Goal: Information Seeking & Learning: Learn about a topic

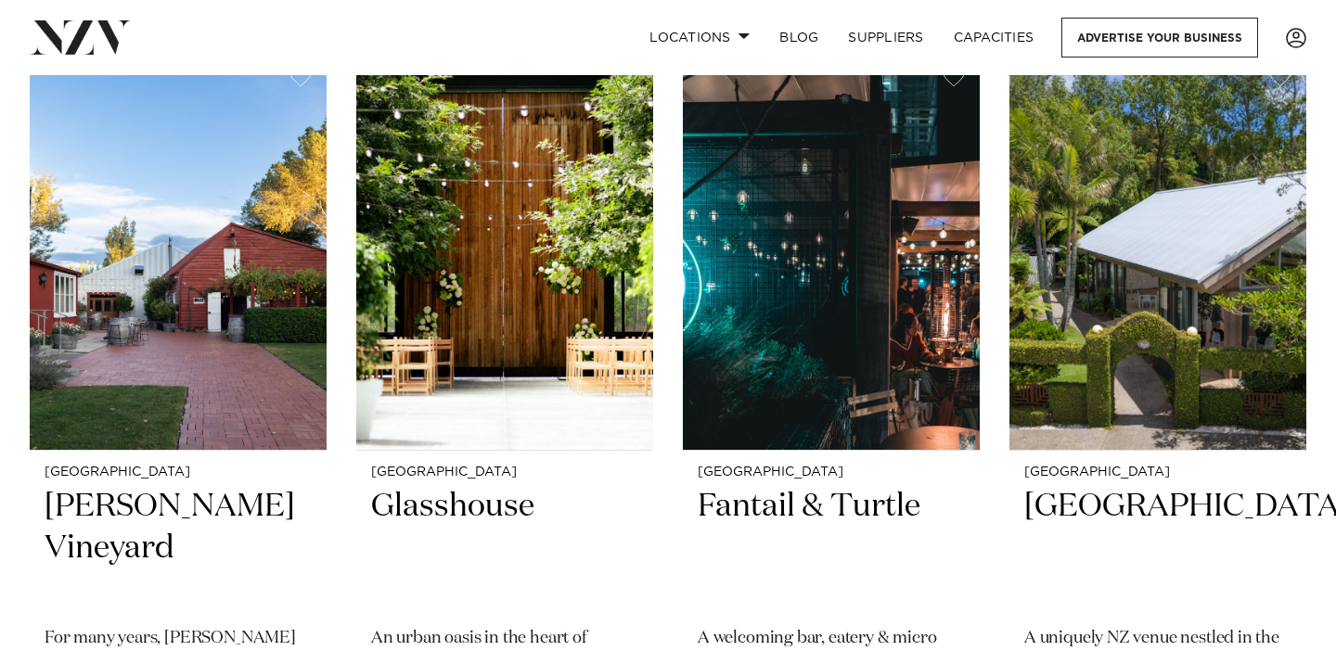
scroll to position [448, 0]
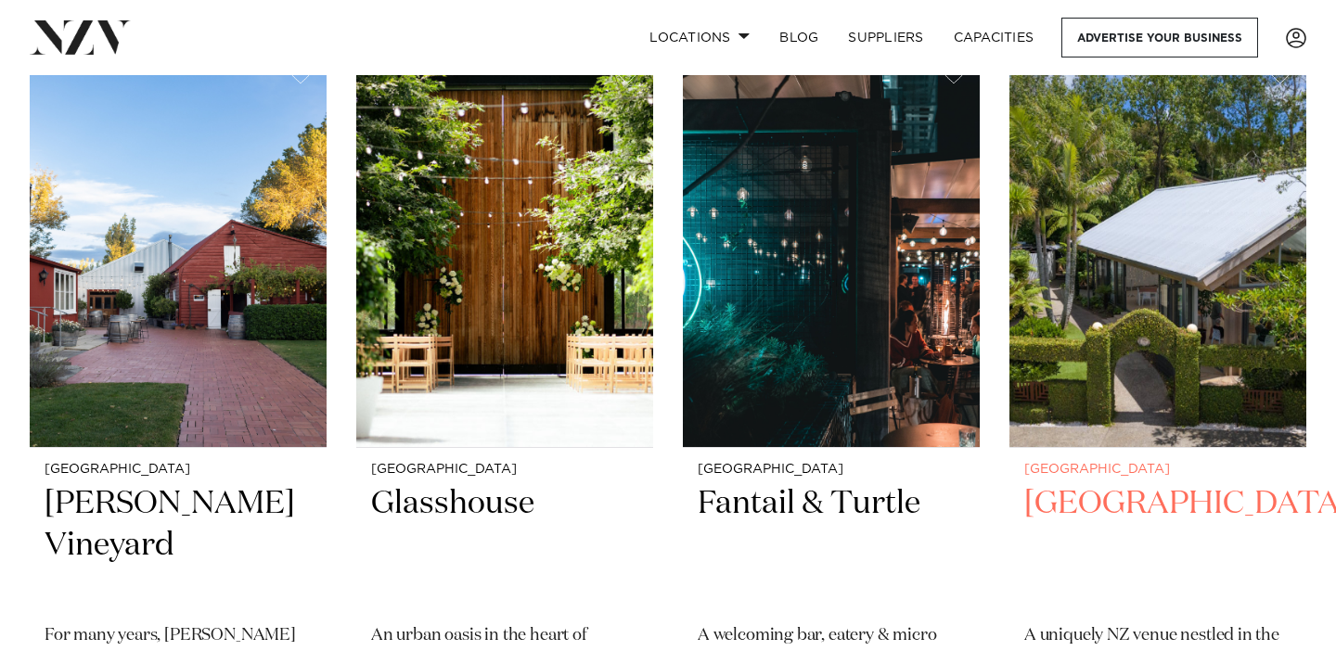
click at [1085, 500] on h2 "[GEOGRAPHIC_DATA]" at bounding box center [1157, 545] width 267 height 125
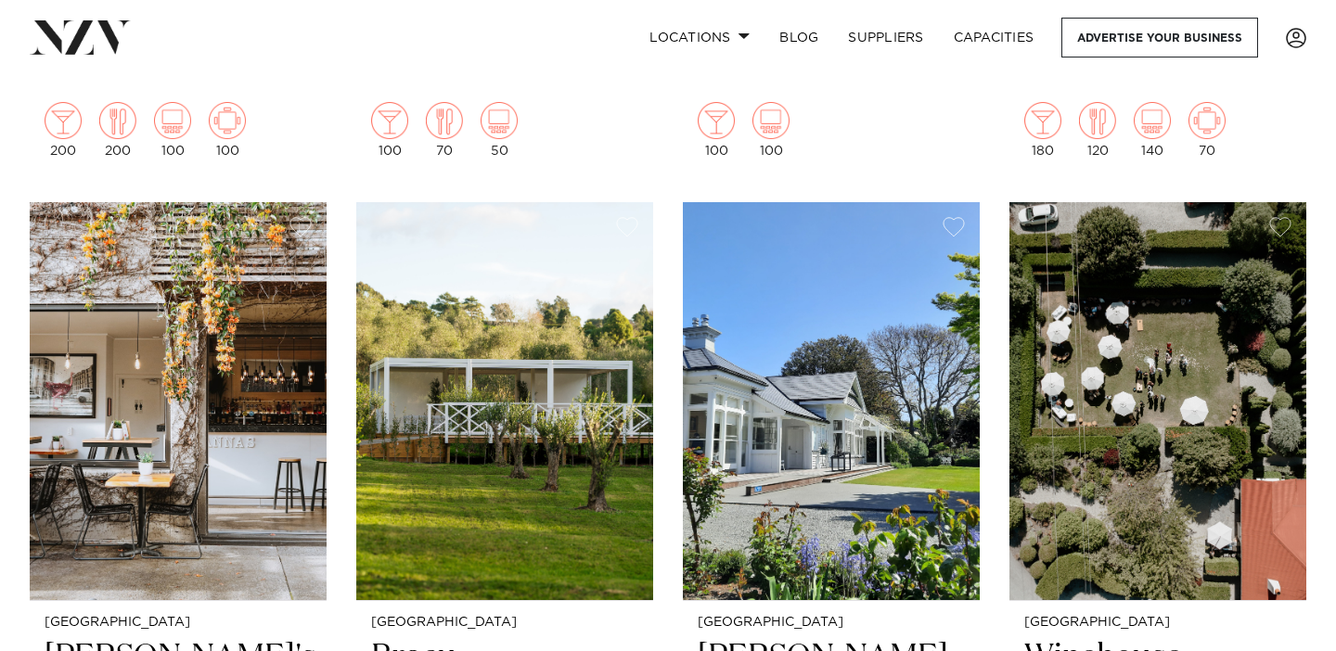
scroll to position [5104, 0]
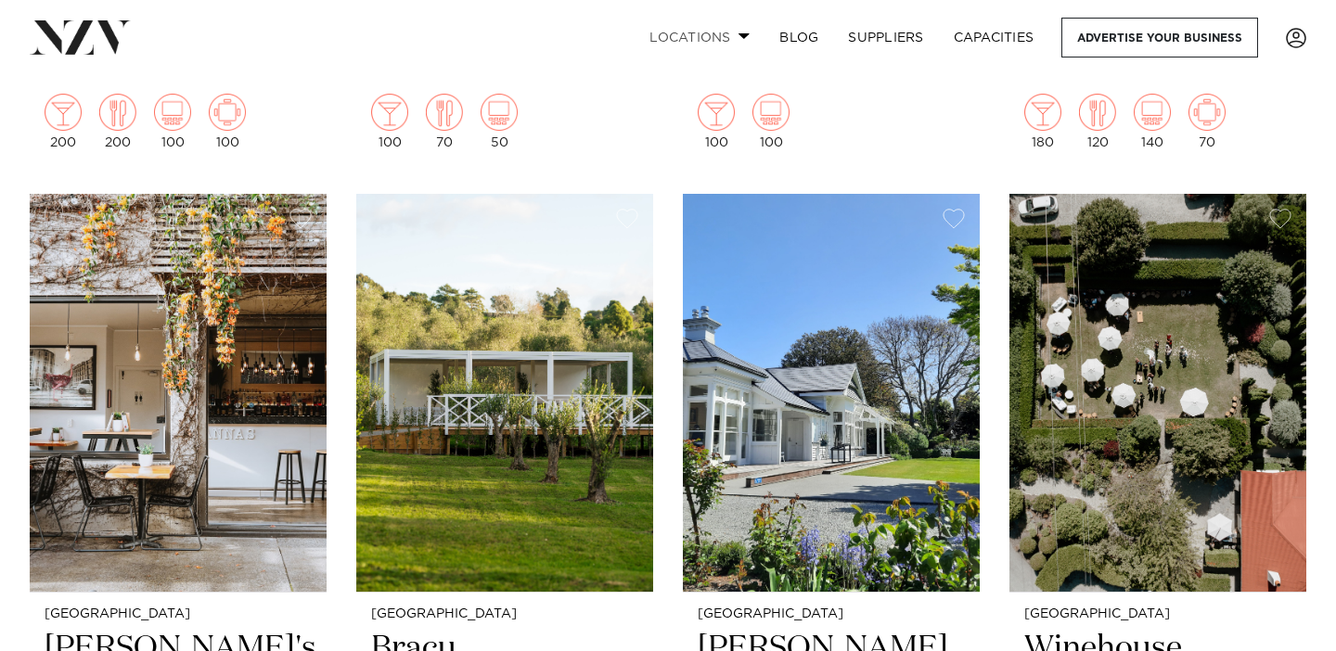
click at [731, 35] on link "Locations" at bounding box center [700, 38] width 130 height 40
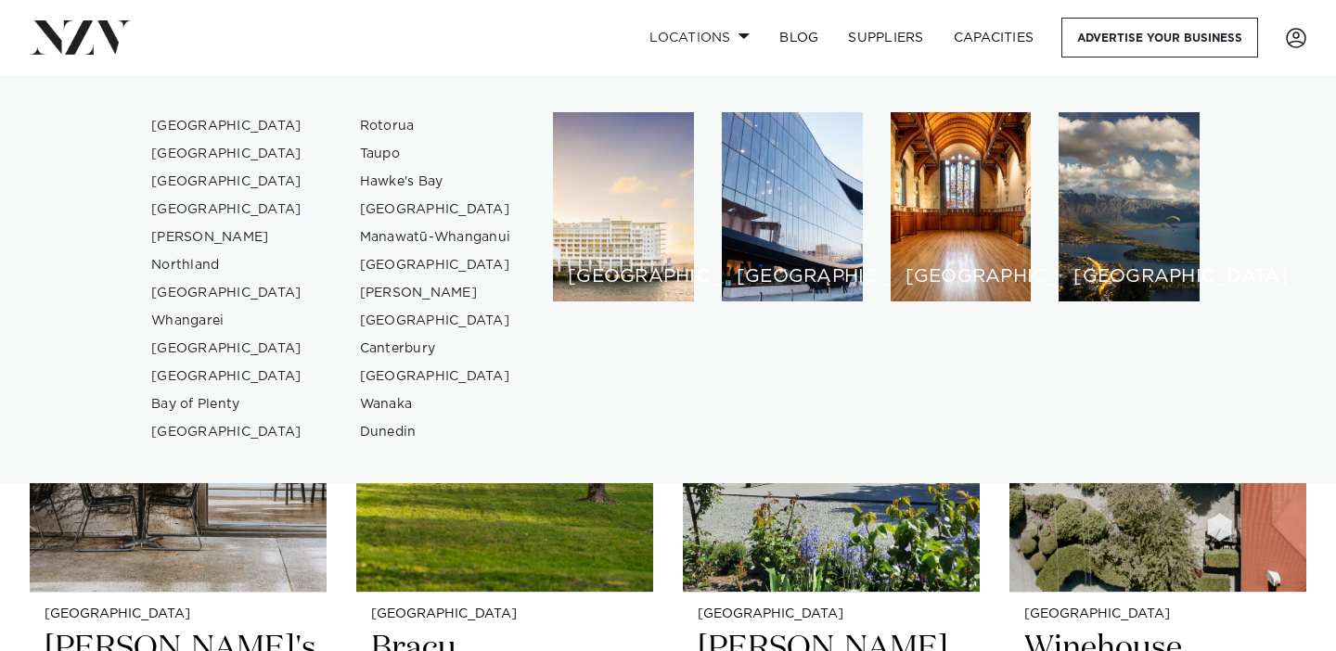
click at [214, 204] on link "[GEOGRAPHIC_DATA]" at bounding box center [226, 210] width 181 height 28
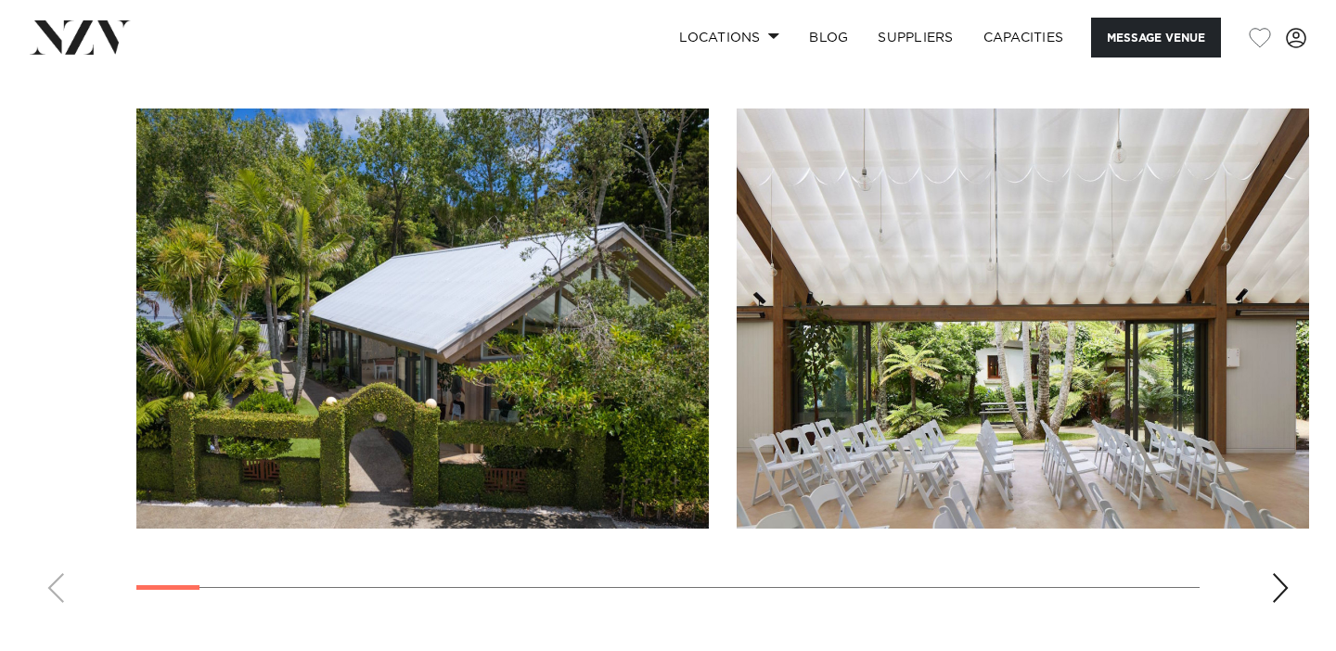
scroll to position [2248, 0]
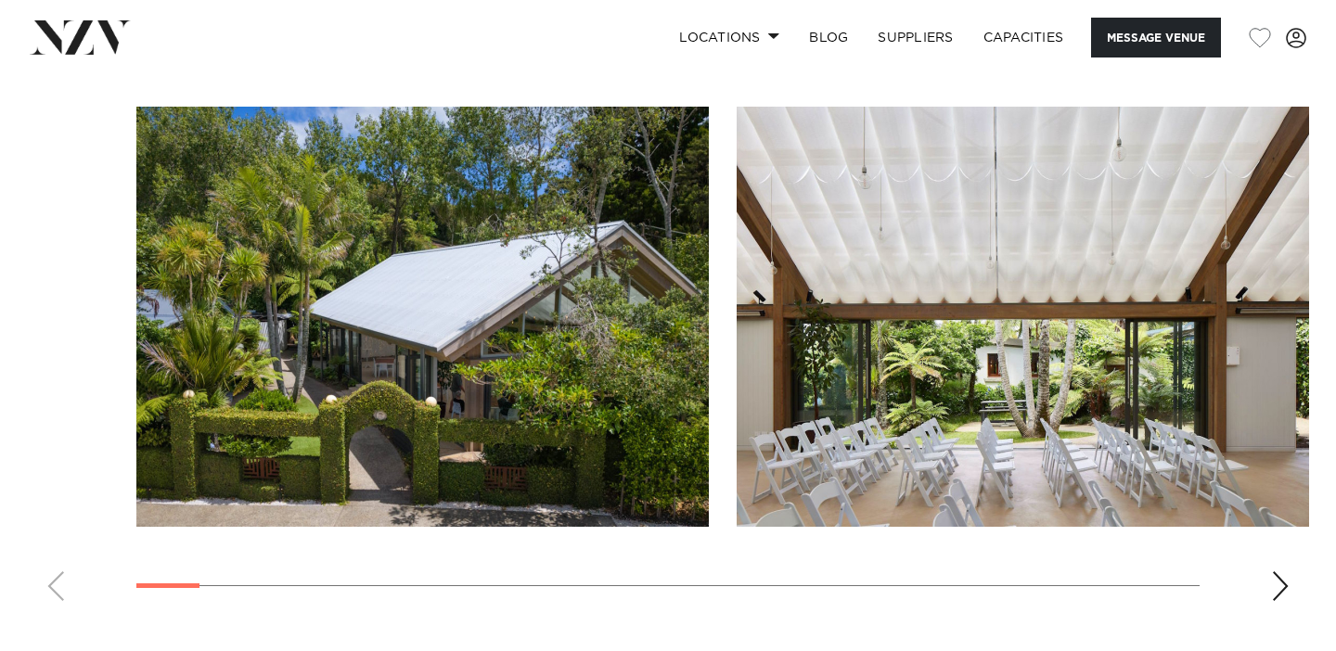
click at [1279, 571] on div "Next slide" at bounding box center [1280, 586] width 19 height 30
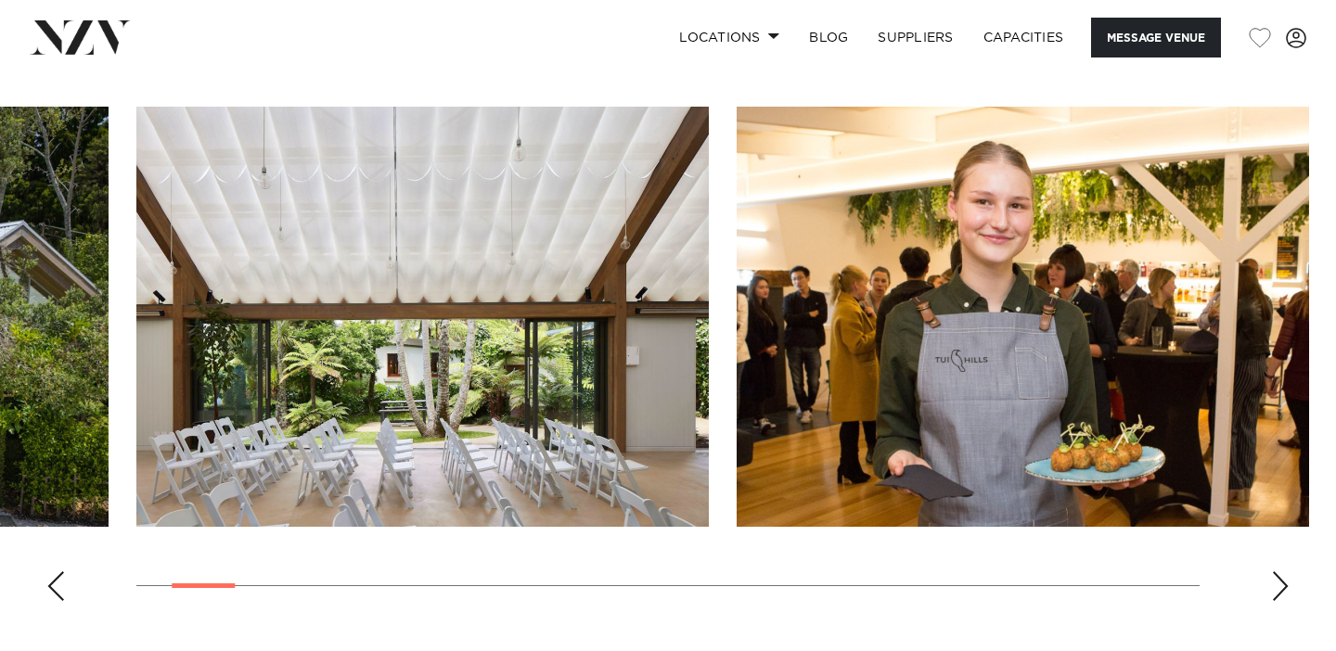
click at [1279, 571] on div "Next slide" at bounding box center [1280, 586] width 19 height 30
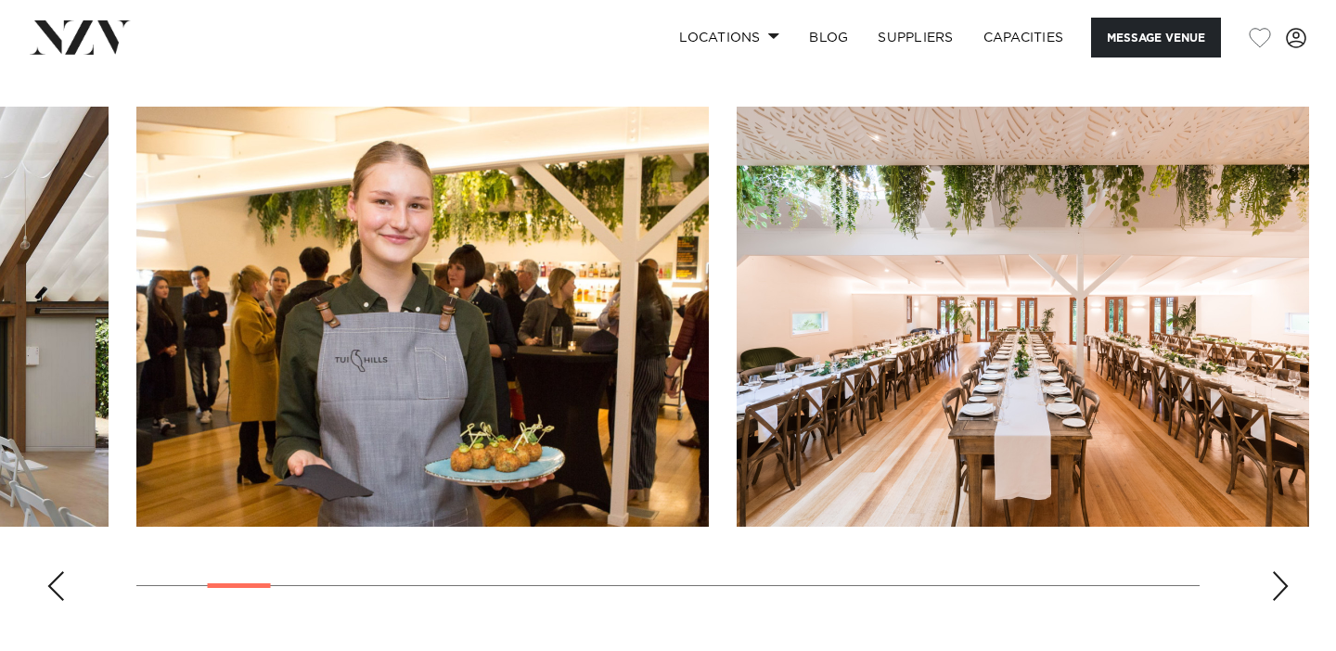
click at [1279, 571] on div "Next slide" at bounding box center [1280, 586] width 19 height 30
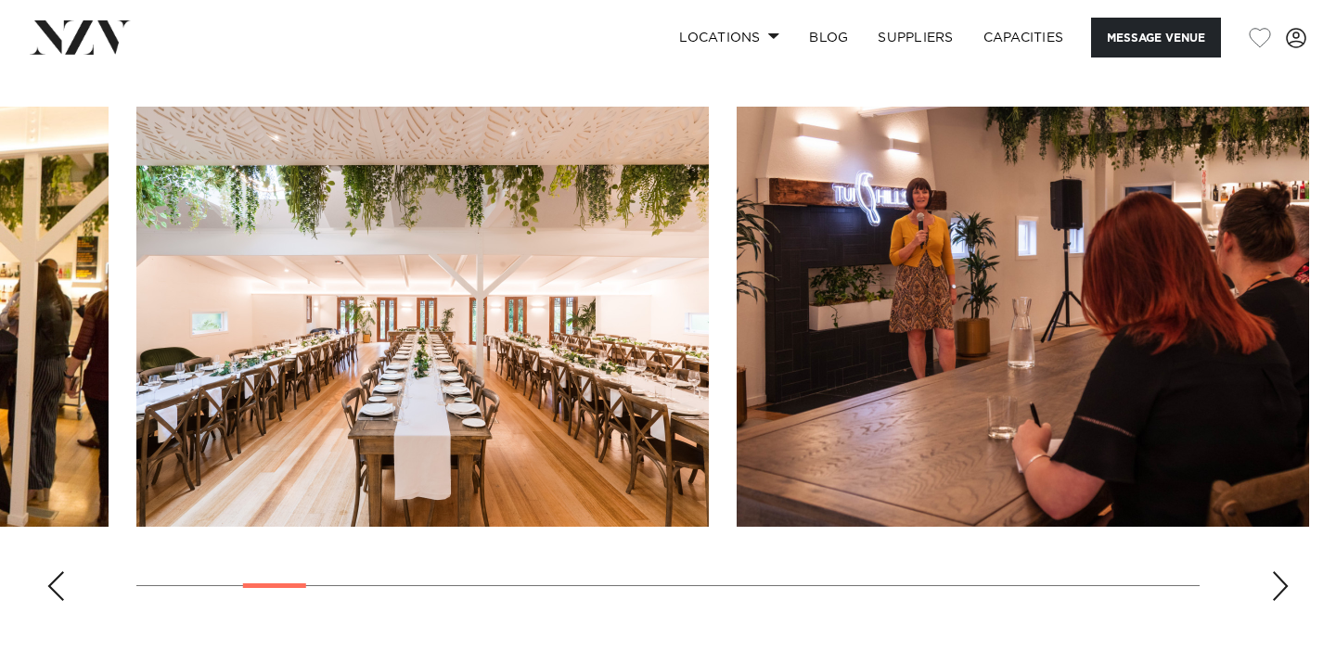
click at [1279, 571] on div "Next slide" at bounding box center [1280, 586] width 19 height 30
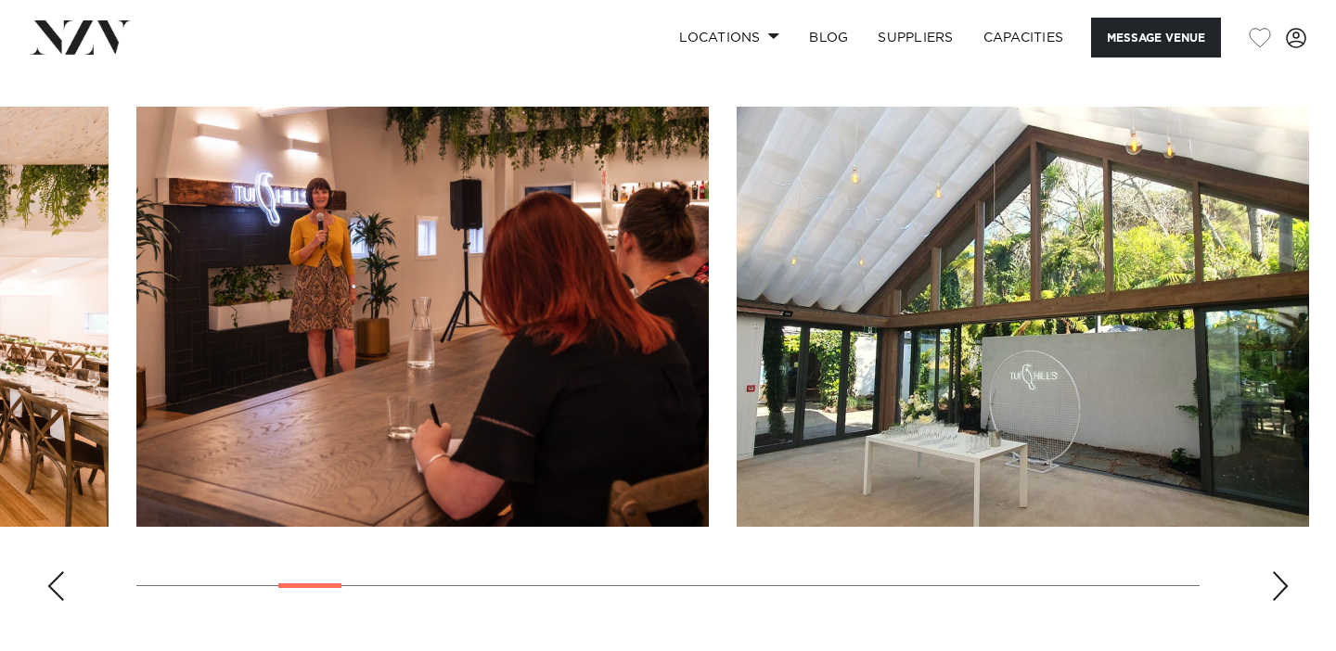
click at [1279, 571] on div "Next slide" at bounding box center [1280, 586] width 19 height 30
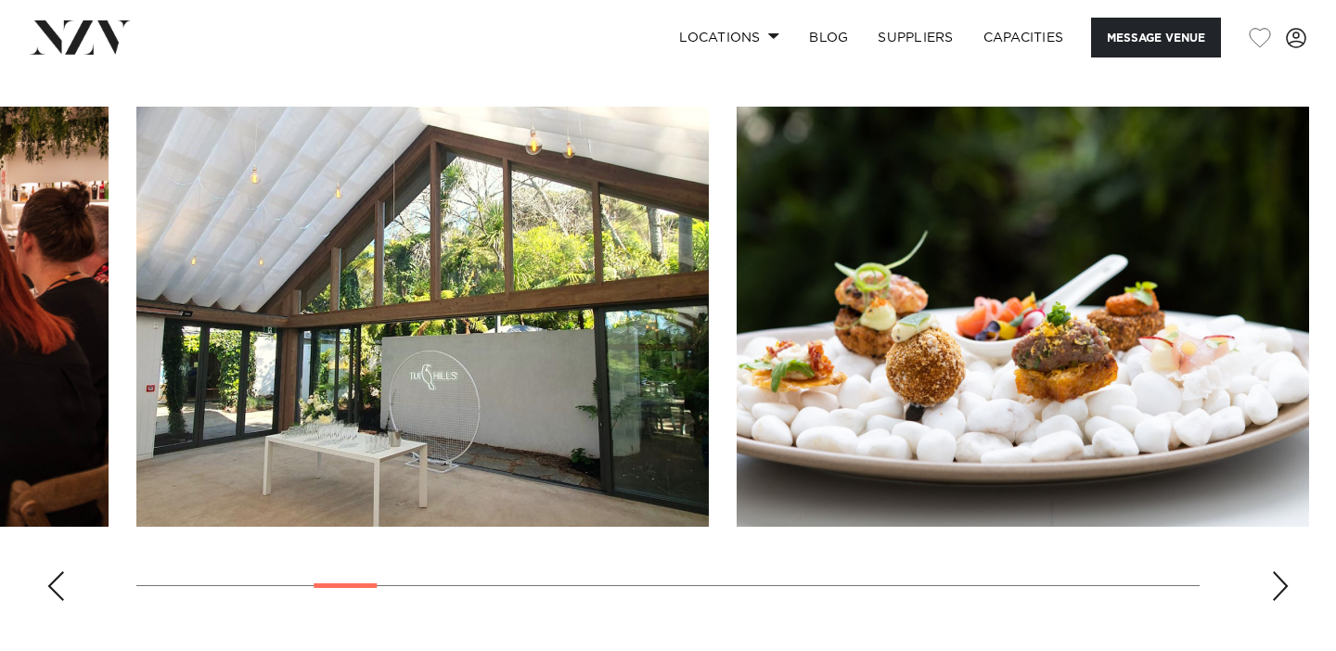
click at [1279, 571] on div "Next slide" at bounding box center [1280, 586] width 19 height 30
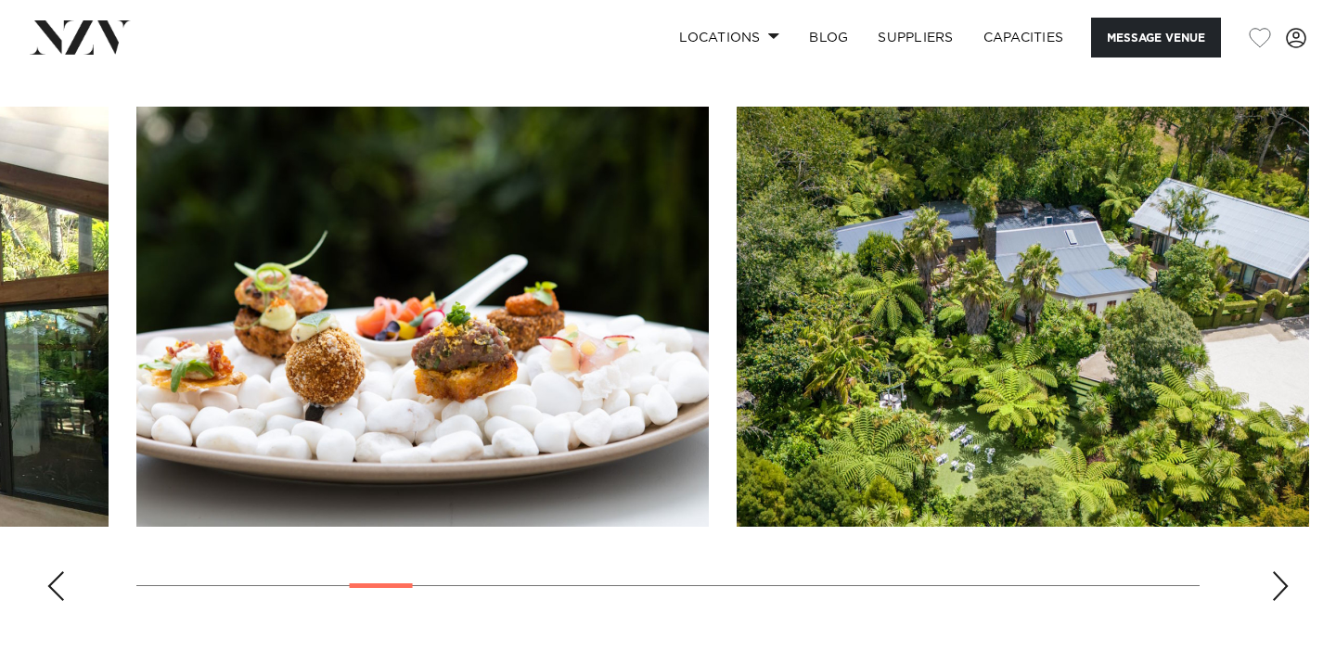
click at [1279, 571] on div "Next slide" at bounding box center [1280, 586] width 19 height 30
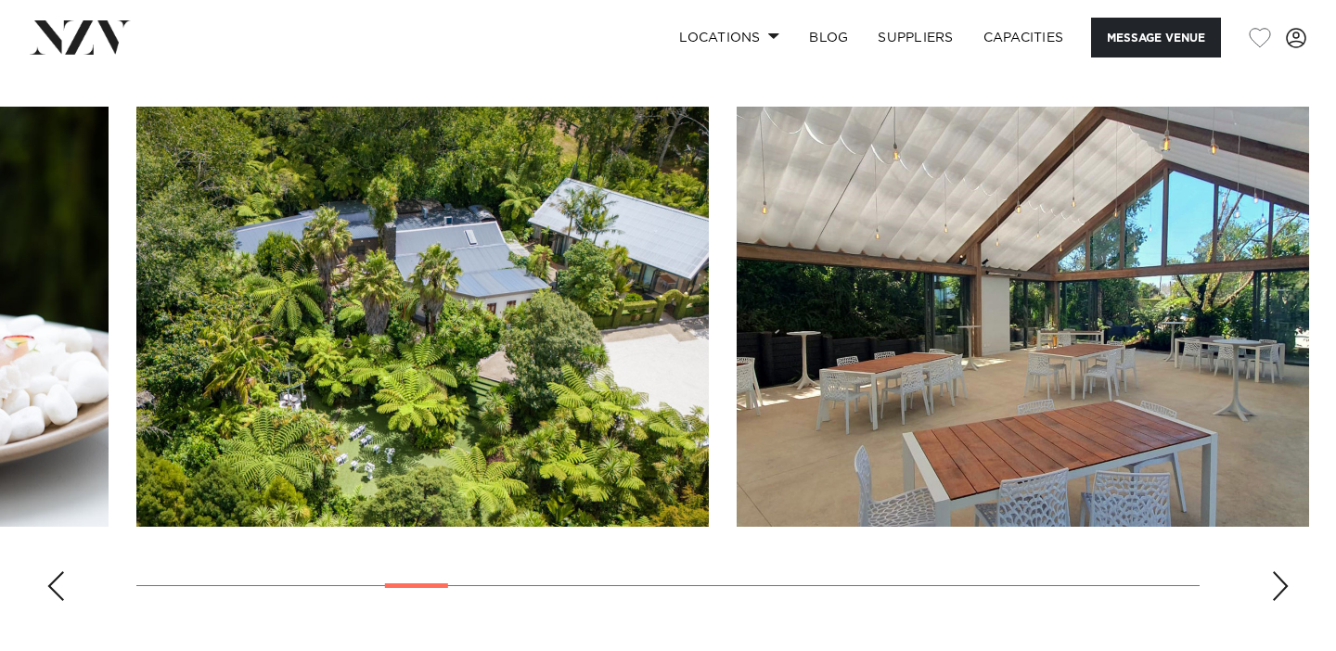
click at [1279, 571] on div "Next slide" at bounding box center [1280, 586] width 19 height 30
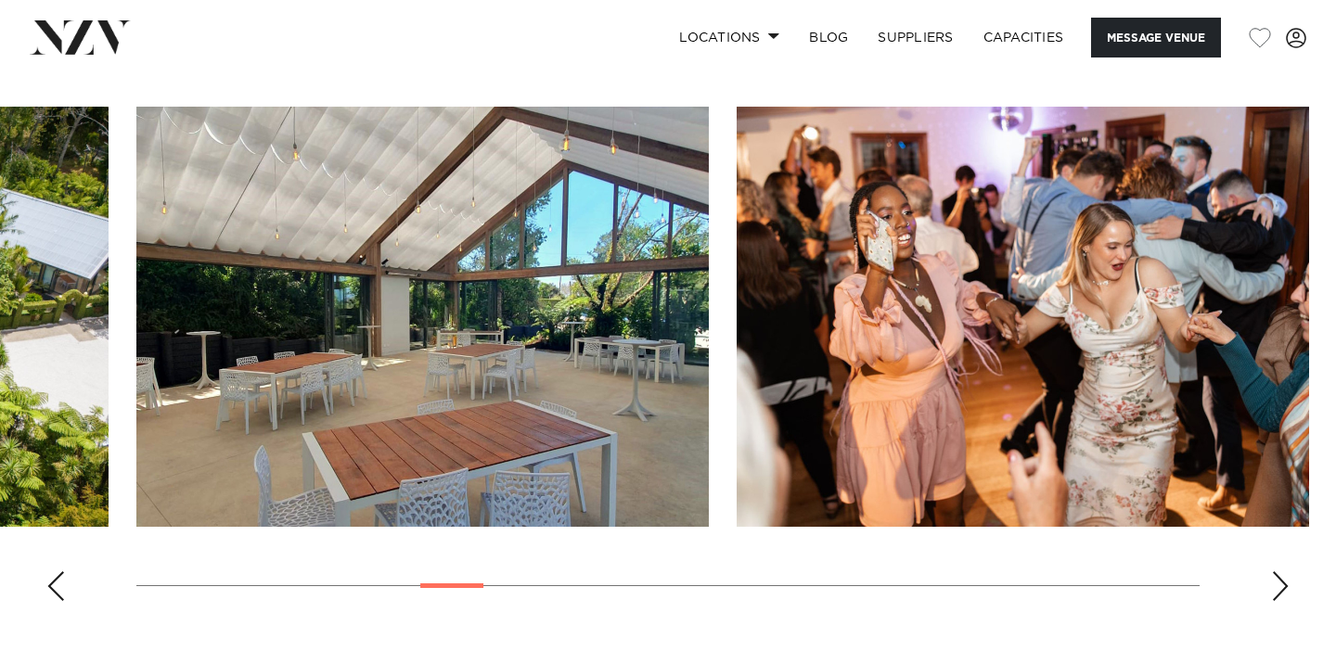
click at [1279, 571] on div "Next slide" at bounding box center [1280, 586] width 19 height 30
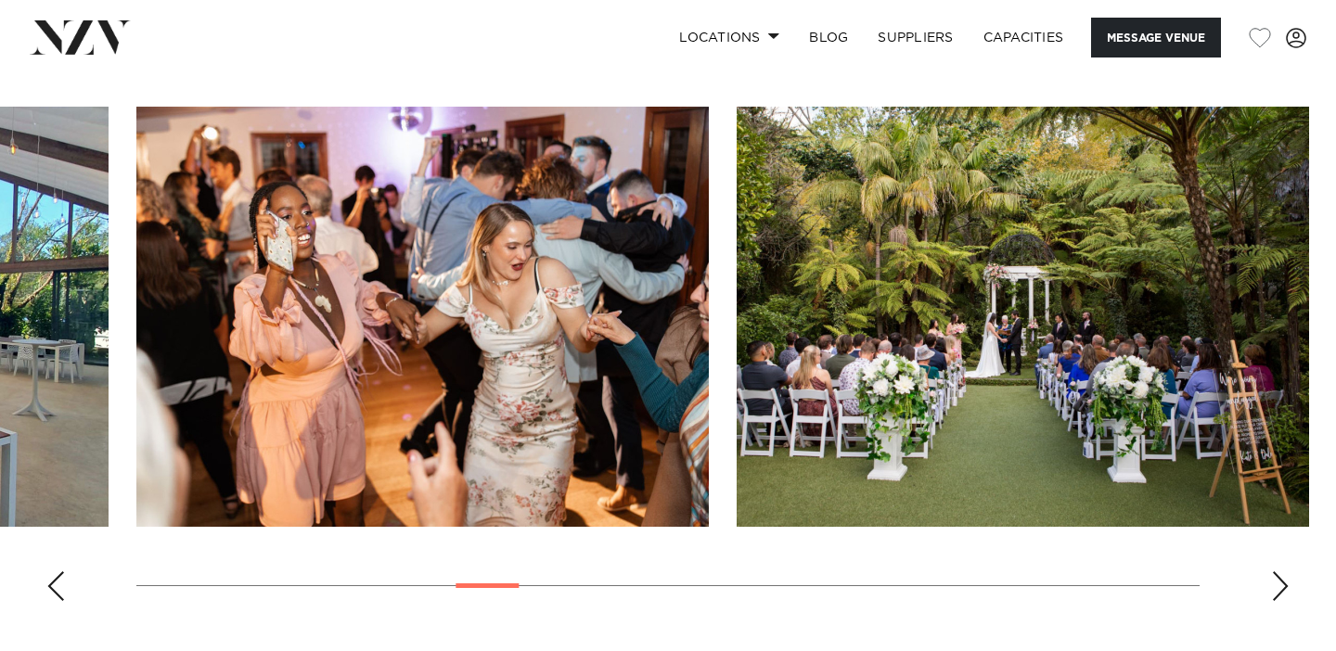
click at [1279, 571] on div "Next slide" at bounding box center [1280, 586] width 19 height 30
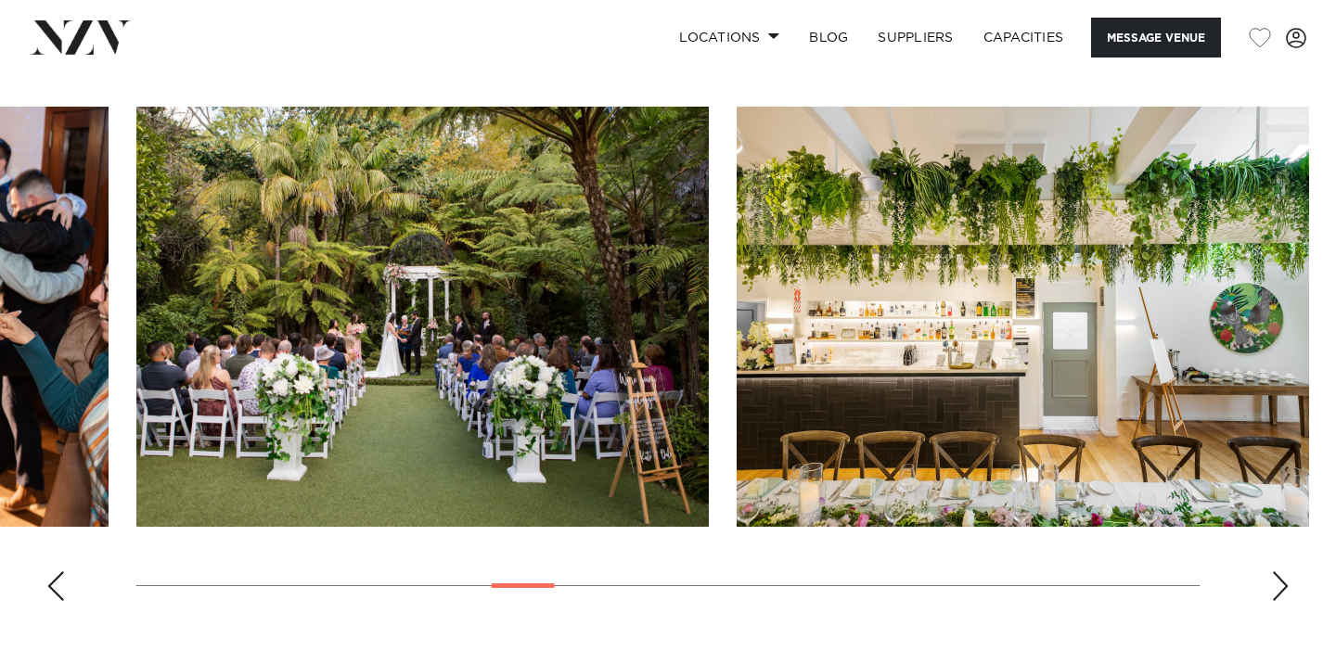
click at [1289, 571] on div "Next slide" at bounding box center [1280, 586] width 19 height 30
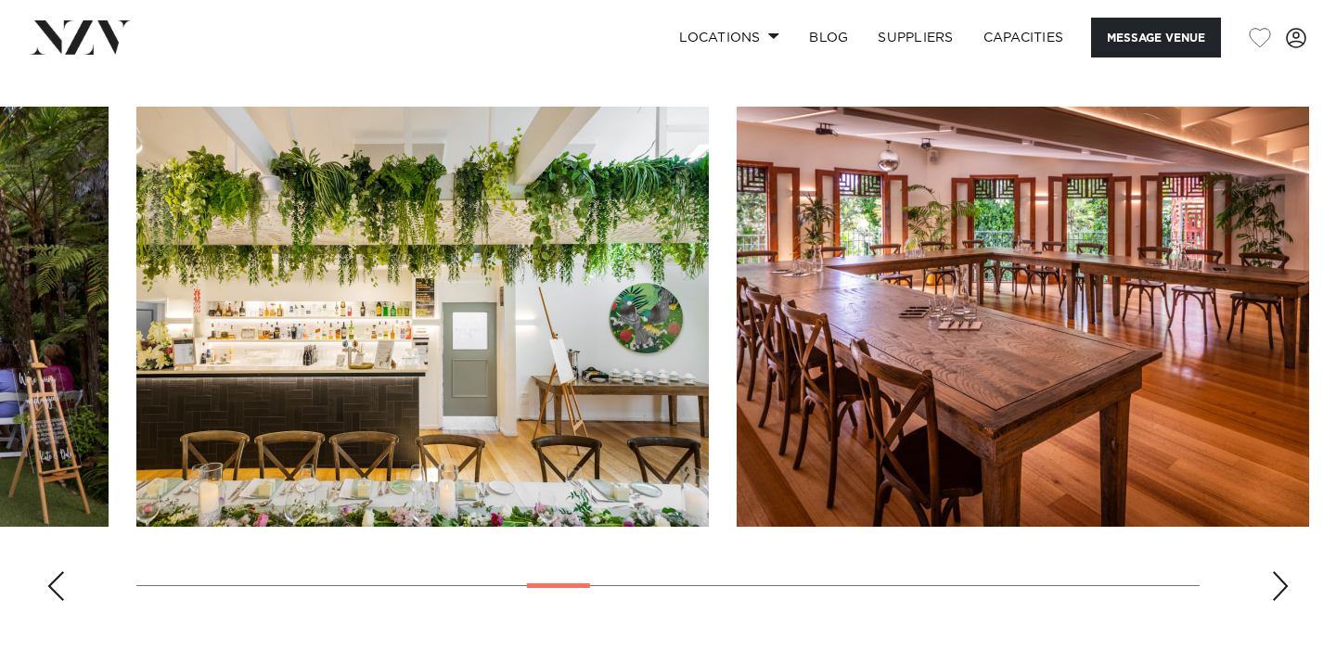
click at [1289, 571] on div "Next slide" at bounding box center [1280, 586] width 19 height 30
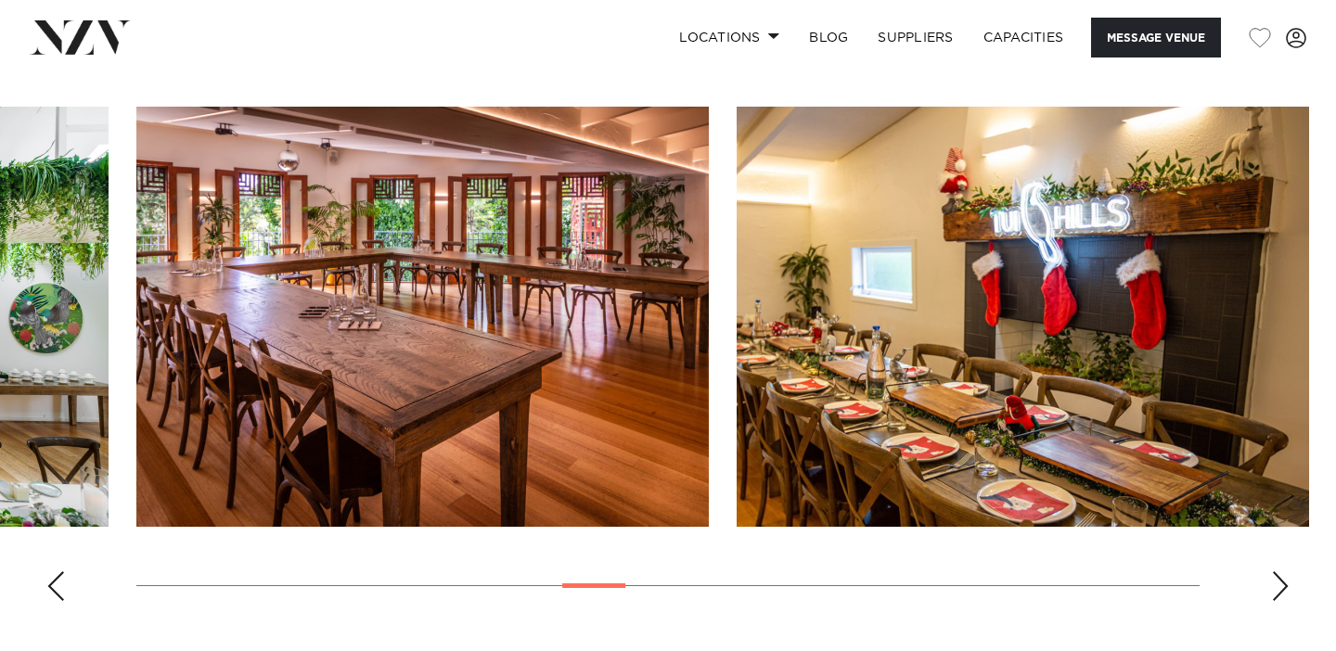
click at [1287, 571] on div "Next slide" at bounding box center [1280, 586] width 19 height 30
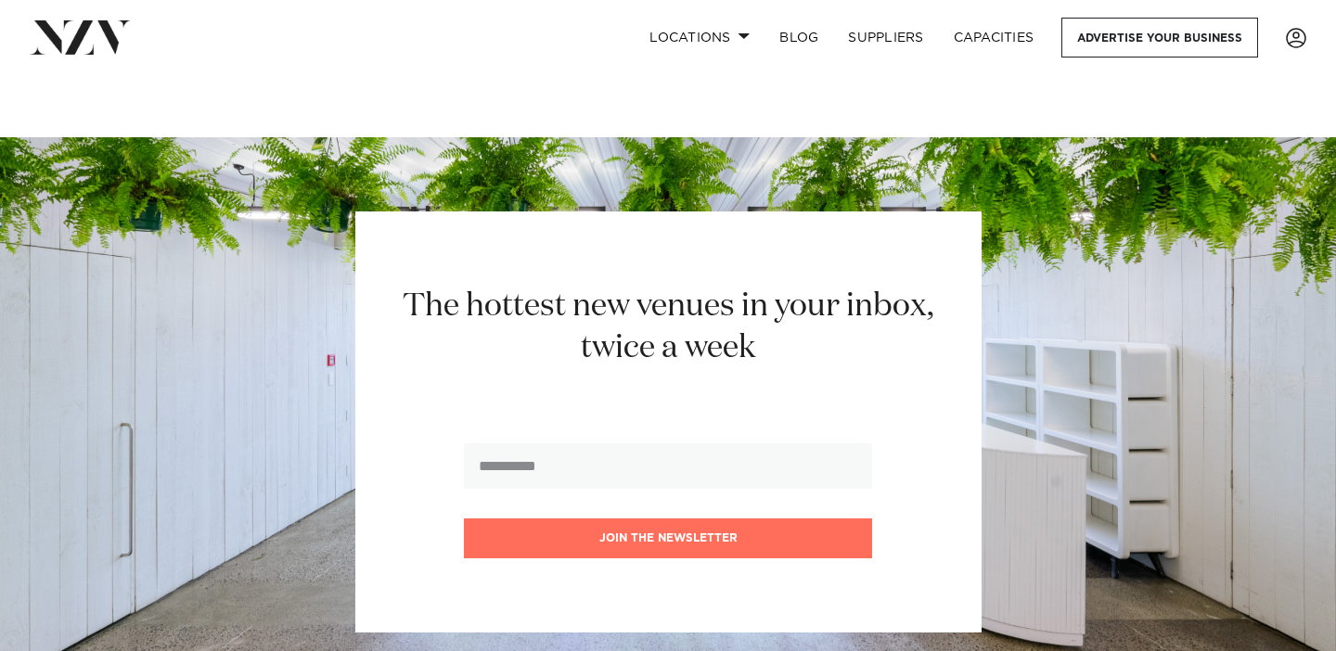
scroll to position [3205, 0]
